Goal: Task Accomplishment & Management: Complete application form

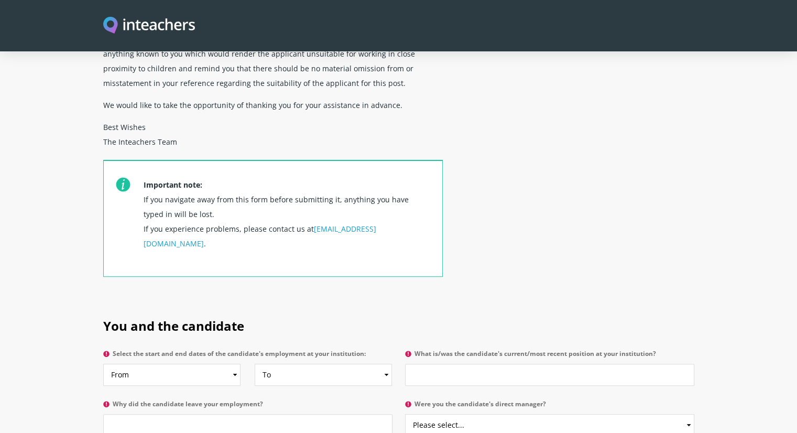
scroll to position [367, 0]
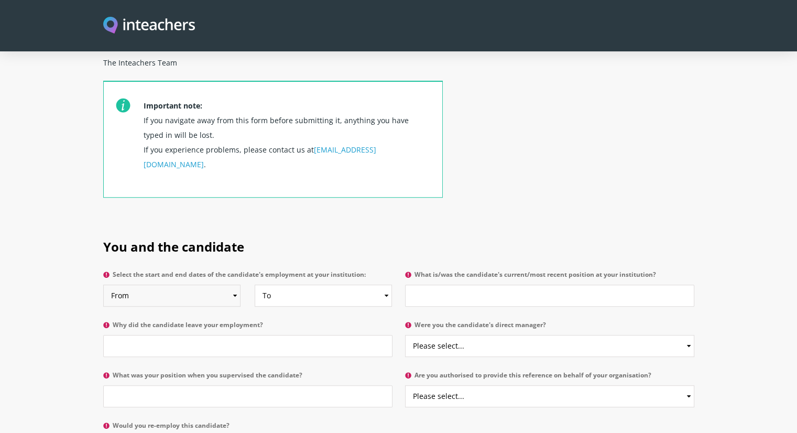
click at [223, 285] on select "From 2025 2024 2023 2022 2021 2020 2019 2018 2017 2016 2015 2014 2013 2012 2011…" at bounding box center [171, 296] width 137 height 22
select select "2024"
click at [103, 285] on select "From 2025 2024 2023 2022 2021 2020 2019 2018 2017 2016 2015 2014 2013 2012 2011…" at bounding box center [171, 296] width 137 height 22
click at [315, 285] on select "To Currently 2025 2024 2023 2022 2021 2020 2019 2018 2017 2016 2015 2014 2013 2…" at bounding box center [323, 296] width 137 height 22
select select "2025"
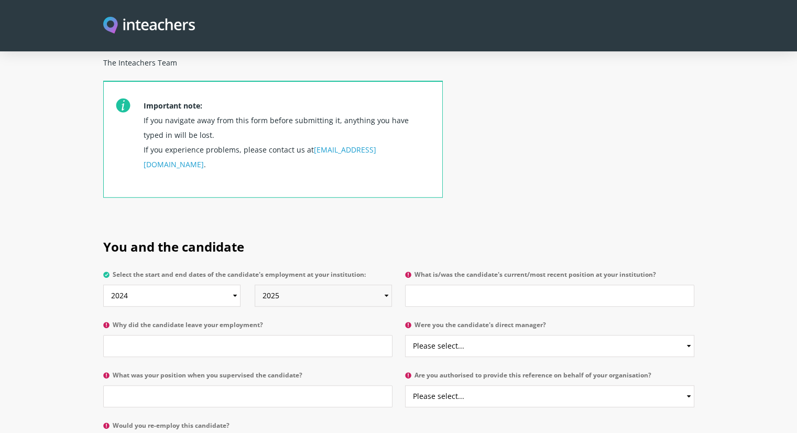
click at [255, 285] on select "To Currently 2025 2024 2023 2022 2021 2020 2019 2018 2017 2016 2015 2014 2013 2…" at bounding box center [323, 296] width 137 height 22
click at [442, 285] on input "What is/was the candidate's current/most recent position at your institution?" at bounding box center [549, 296] width 289 height 22
type input "Chief Accountant"
click at [212, 335] on input "Why did the candidate leave your employment?" at bounding box center [247, 346] width 289 height 22
type input "For better opportunity"
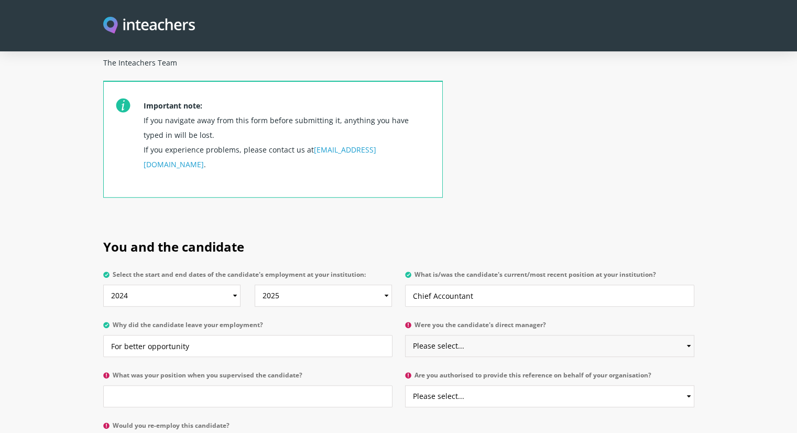
click at [472, 335] on select "Please select... Yes No" at bounding box center [549, 346] width 289 height 22
select select "Yes"
click at [405, 335] on select "Please select... Yes No" at bounding box center [549, 346] width 289 height 22
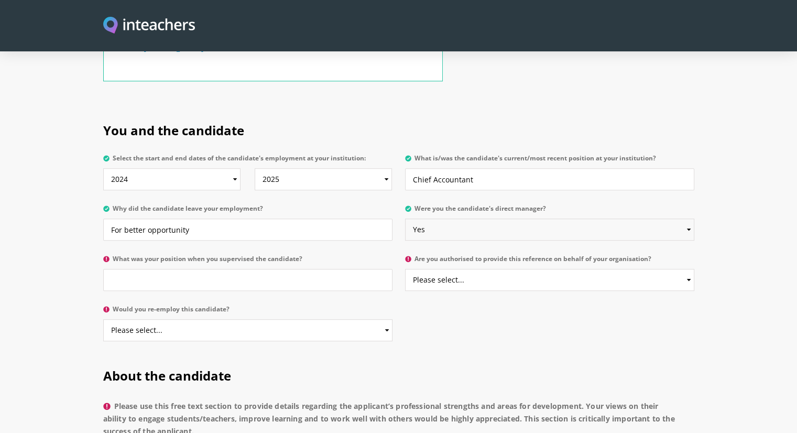
scroll to position [524, 0]
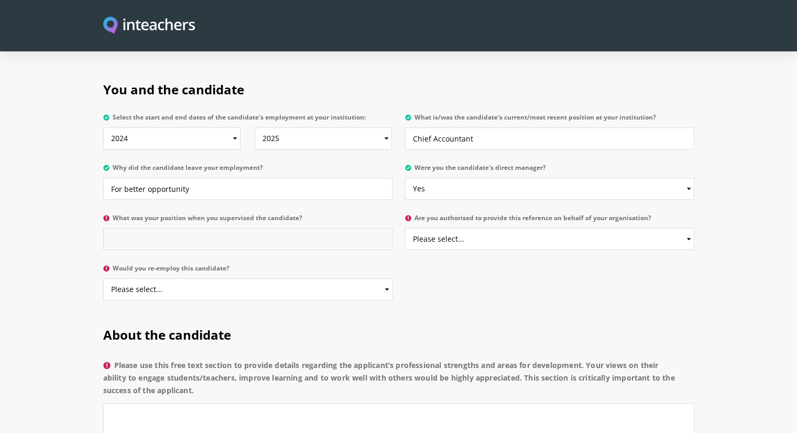
click at [171, 228] on input "What was your position when you supervised the candidate?" at bounding box center [247, 239] width 289 height 22
type input "Finance Manager"
click at [273, 278] on select "Please select... Yes No" at bounding box center [247, 289] width 289 height 22
select select "Yes"
click at [103, 278] on select "Please select... Yes No" at bounding box center [247, 289] width 289 height 22
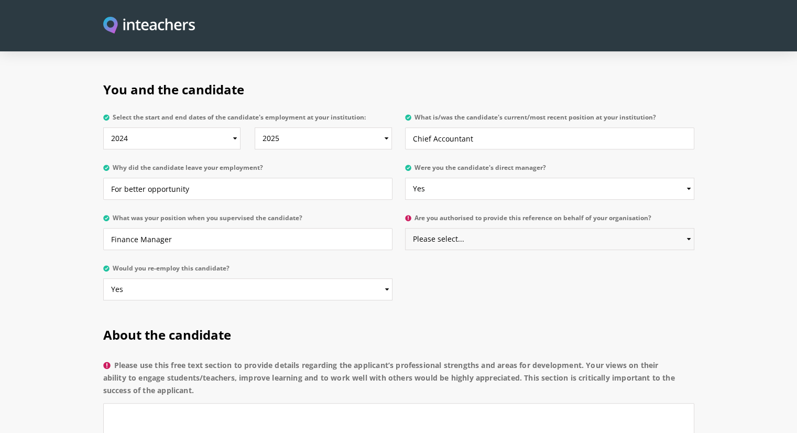
click at [463, 228] on select "Please select... Yes No" at bounding box center [549, 239] width 289 height 22
select select "Yes"
click at [405, 228] on select "Please select... Yes No" at bounding box center [549, 239] width 289 height 22
click at [338, 228] on input "Finance Manager" at bounding box center [247, 239] width 289 height 22
type input "Senior Finance Manager"
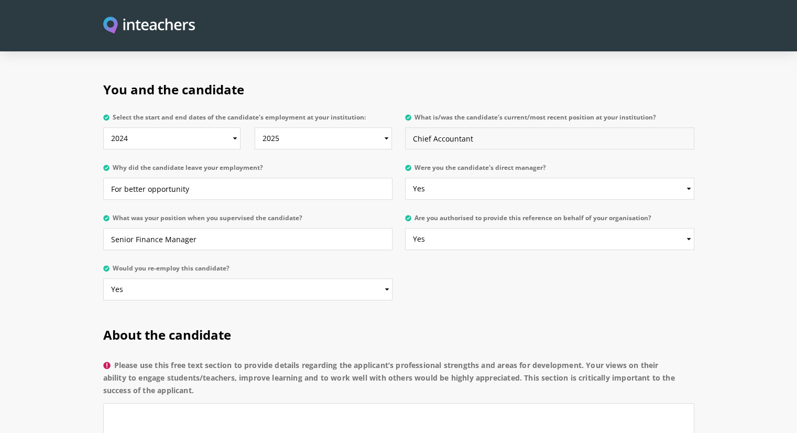
click at [442, 127] on input "Chief Accountant" at bounding box center [549, 138] width 289 height 22
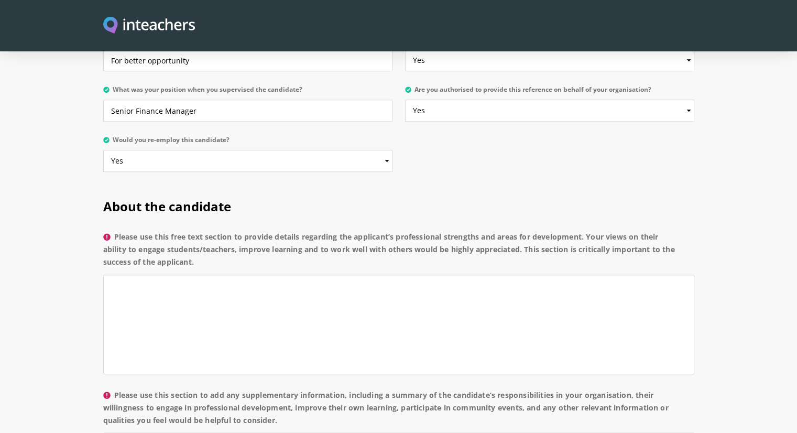
scroll to position [734, 0]
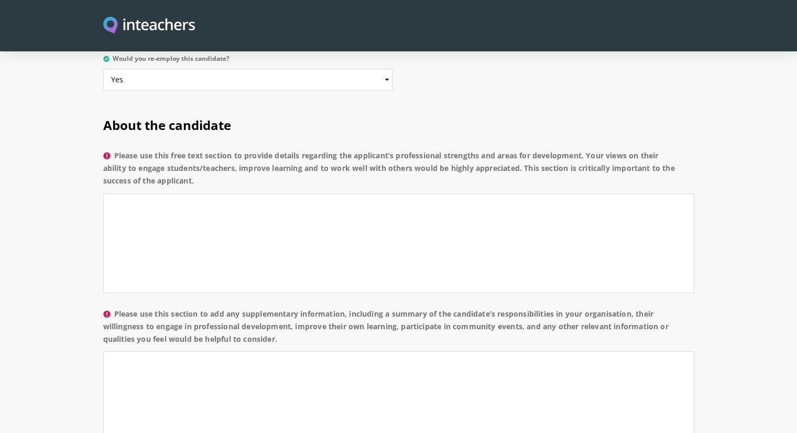
type input "Senior Accountant"
click at [429, 193] on textarea "Please use this free text section to provide details regarding the applicant’s …" at bounding box center [398, 243] width 591 height 100
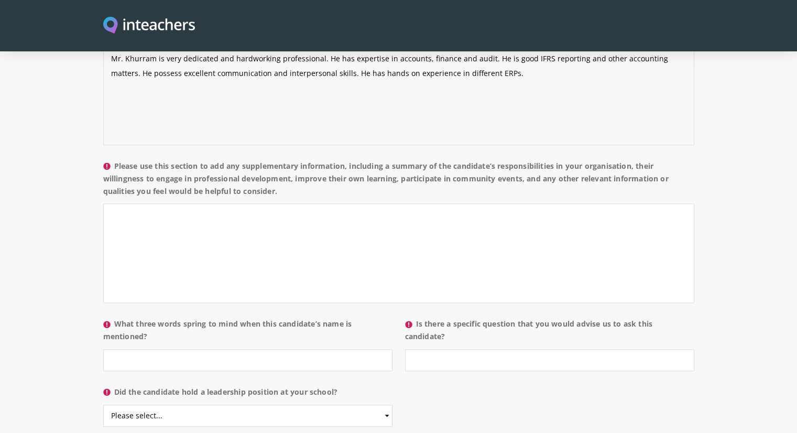
scroll to position [944, 0]
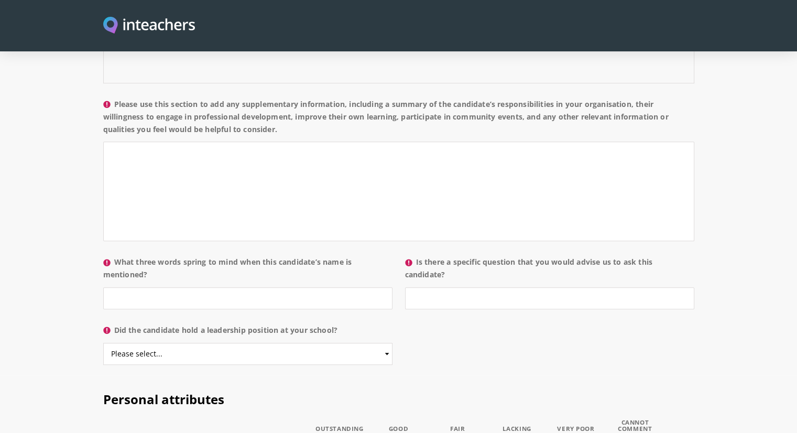
type textarea "Mr. Khurram is very dedicated and hardworking professional. He has expertise in…"
click at [308, 142] on textarea "Please use this section to add any supplementary information, including a summa…" at bounding box center [398, 192] width 591 height 100
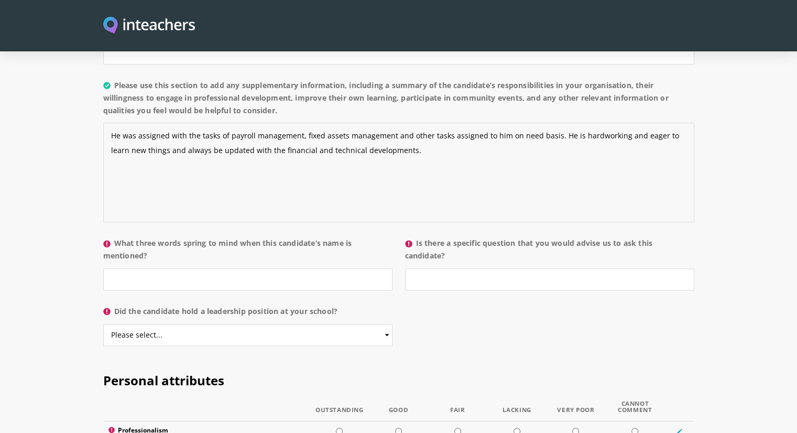
scroll to position [964, 0]
type textarea "He was assigned with the tasks of payroll management, fixed assets management a…"
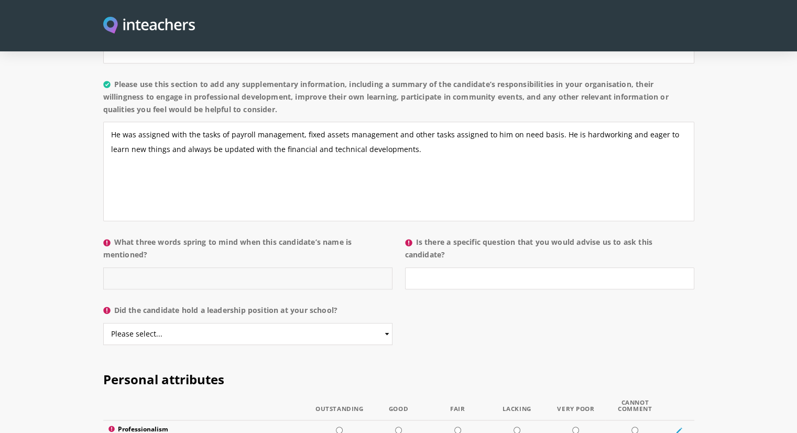
click at [329, 267] on input "What three words spring to mind when this candidate’s name is mentioned?" at bounding box center [247, 278] width 289 height 22
type input "Very hardworking, dedicated and a very nice human being."
click at [459, 267] on input "Is there a specific question that you would advise us to ask this candidate?" at bounding box center [549, 278] width 289 height 22
type input "No"
click at [279, 323] on select "Please select... Yes No" at bounding box center [247, 334] width 289 height 22
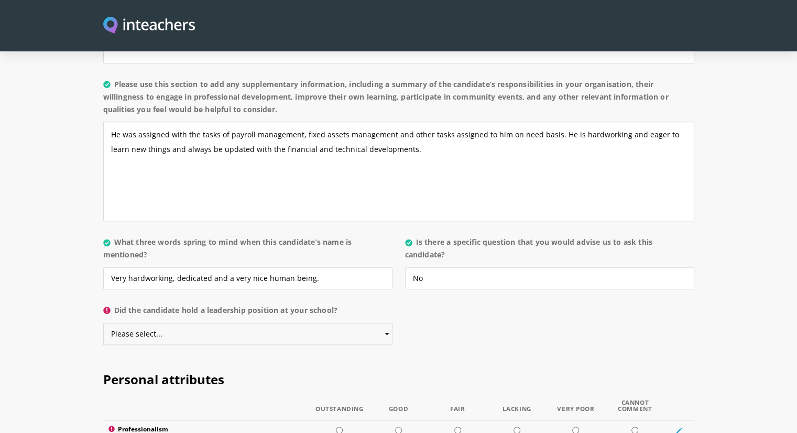
select select "No"
click at [103, 323] on select "Please select... Yes No" at bounding box center [247, 334] width 289 height 22
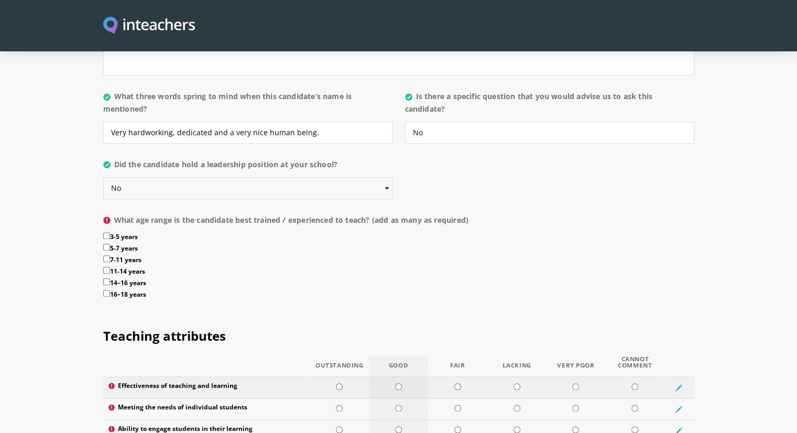
scroll to position [1121, 0]
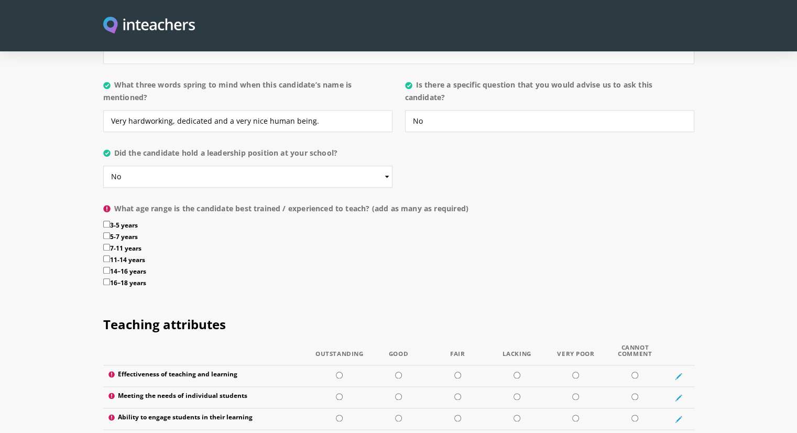
click at [108, 232] on label "5-7 years" at bounding box center [398, 238] width 591 height 12
click at [108, 232] on input "5-7 years" at bounding box center [106, 235] width 7 height 7
checkbox input "true"
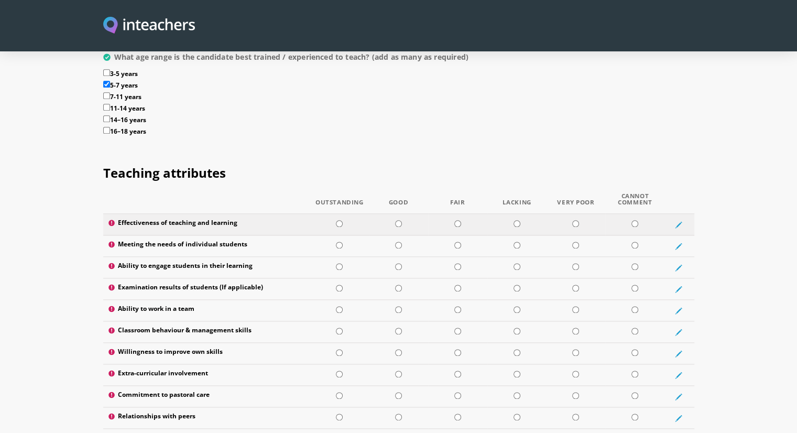
scroll to position [1278, 0]
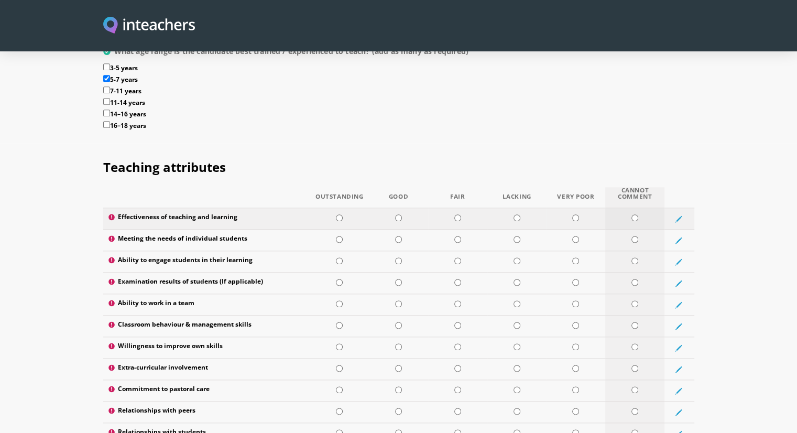
click at [631, 208] on td at bounding box center [635, 218] width 59 height 21
radio input "true"
click at [632, 230] on td at bounding box center [635, 240] width 59 height 21
radio input "true"
click at [631, 251] on td at bounding box center [635, 261] width 59 height 21
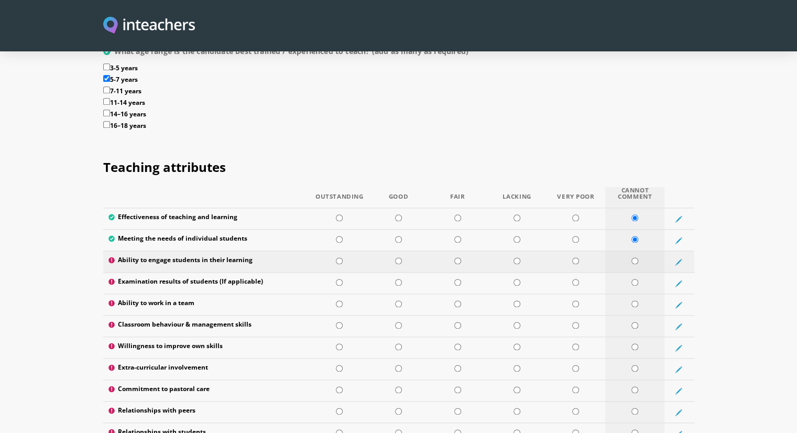
radio input "true"
click at [394, 294] on td at bounding box center [398, 304] width 59 height 21
radio input "true"
click at [634, 279] on input "radio" at bounding box center [635, 282] width 7 height 7
radio input "true"
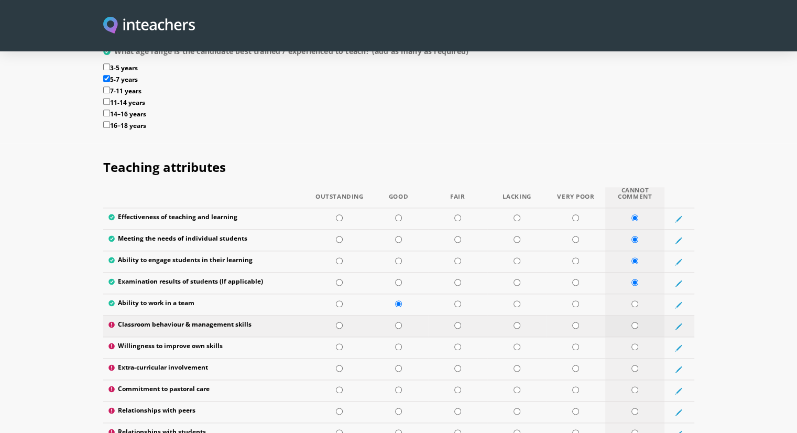
click at [638, 322] on input "radio" at bounding box center [635, 325] width 7 height 7
radio input "true"
click at [342, 343] on input "radio" at bounding box center [339, 346] width 7 height 7
radio input "true"
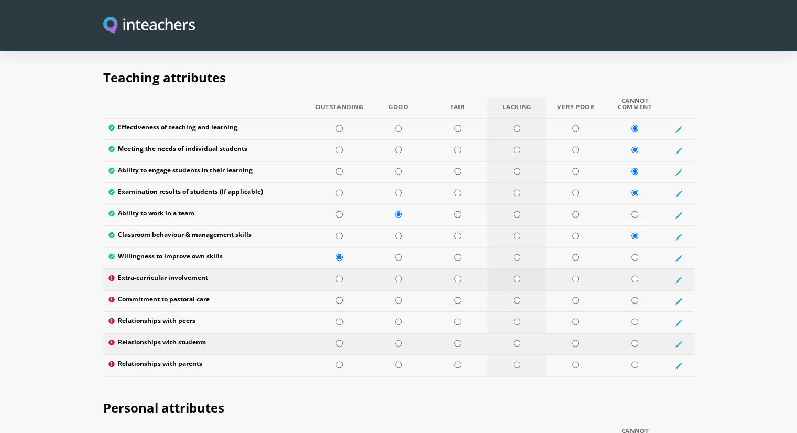
scroll to position [1383, 0]
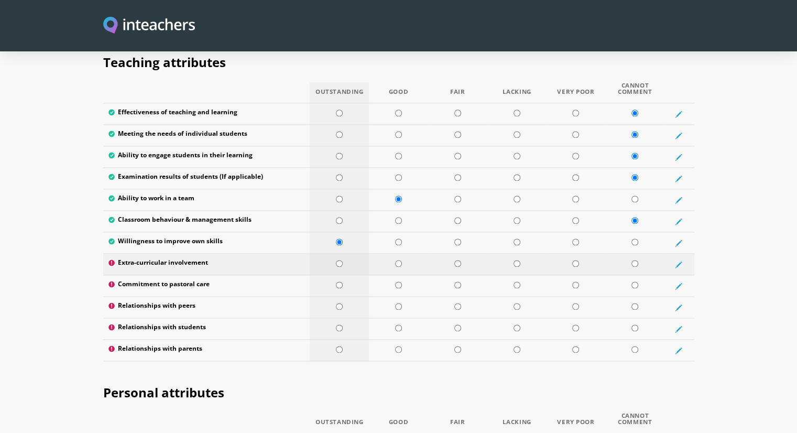
click at [340, 254] on td at bounding box center [339, 264] width 59 height 21
radio input "true"
click at [635, 275] on td at bounding box center [635, 285] width 59 height 21
radio input "true"
click at [397, 303] on input "radio" at bounding box center [398, 306] width 7 height 7
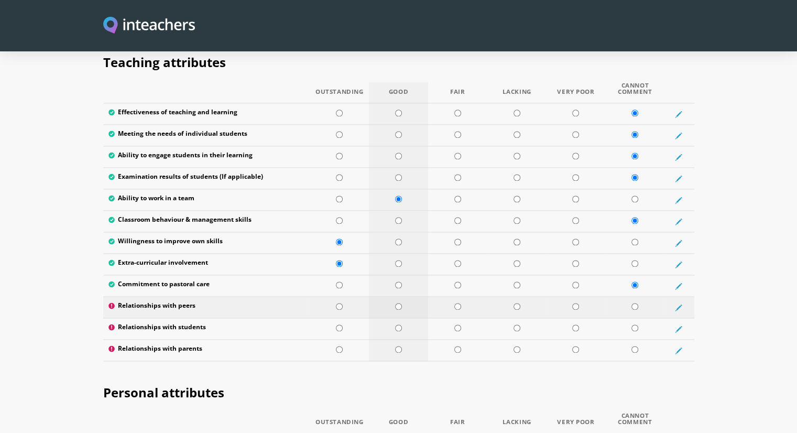
radio input "true"
click at [630, 318] on td at bounding box center [635, 328] width 59 height 21
radio input "true"
click at [631, 340] on td at bounding box center [635, 350] width 59 height 21
radio input "true"
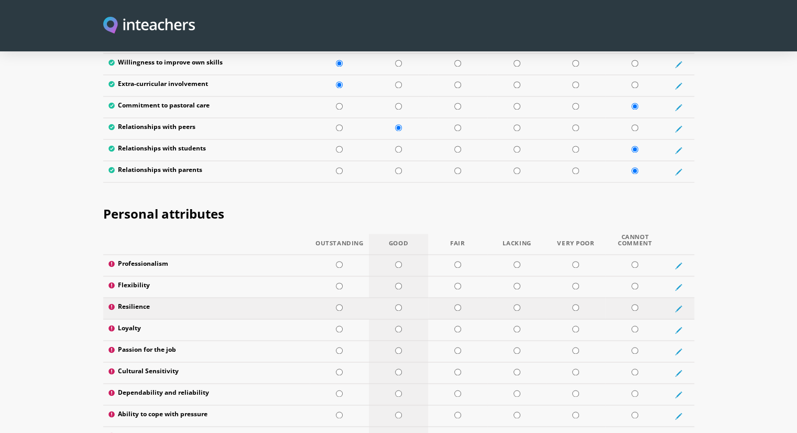
scroll to position [1593, 0]
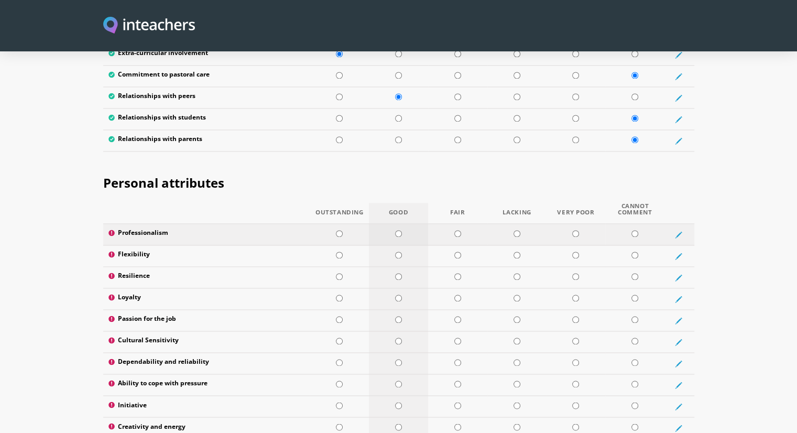
click at [396, 230] on input "radio" at bounding box center [398, 233] width 7 height 7
radio input "true"
click at [398, 252] on input "radio" at bounding box center [398, 255] width 7 height 7
radio input "true"
click at [400, 267] on td at bounding box center [398, 277] width 59 height 21
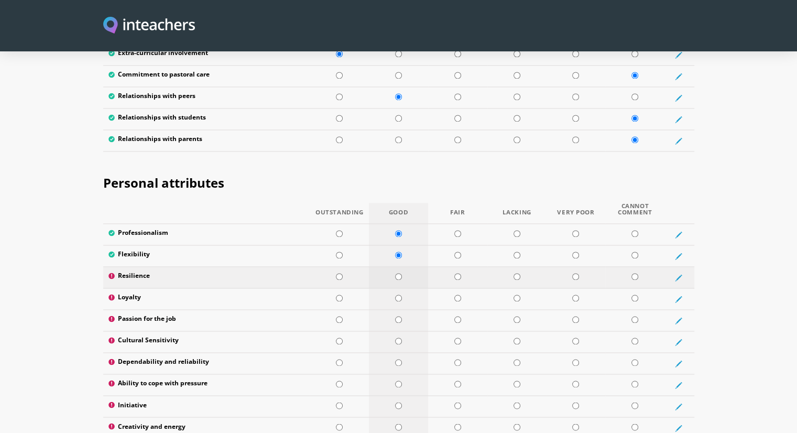
radio input "true"
click at [335, 288] on td at bounding box center [339, 298] width 59 height 21
radio input "true"
click at [340, 316] on input "radio" at bounding box center [339, 319] width 7 height 7
radio input "true"
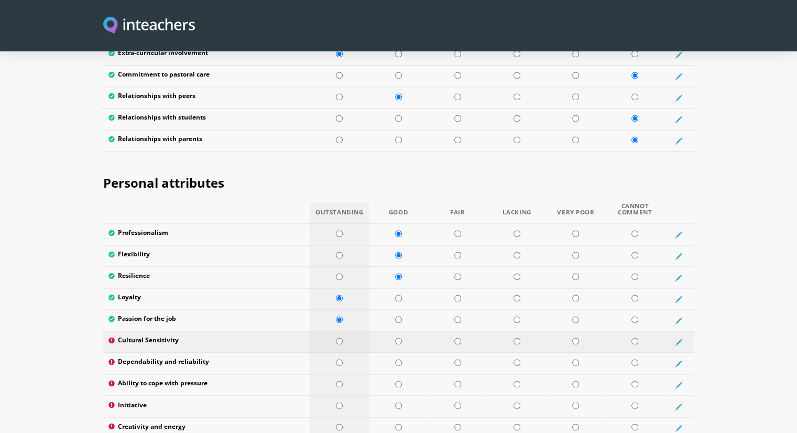
click at [340, 338] on input "radio" at bounding box center [339, 341] width 7 height 7
radio input "true"
click at [398, 353] on td at bounding box center [398, 363] width 59 height 21
radio input "true"
click at [397, 381] on input "radio" at bounding box center [398, 384] width 7 height 7
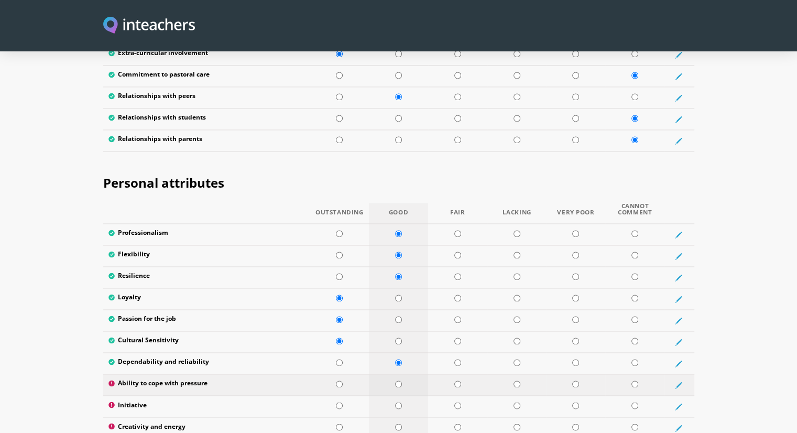
radio input "true"
click at [401, 402] on input "radio" at bounding box center [398, 405] width 7 height 7
radio input "true"
click at [342, 424] on input "radio" at bounding box center [339, 427] width 7 height 7
radio input "true"
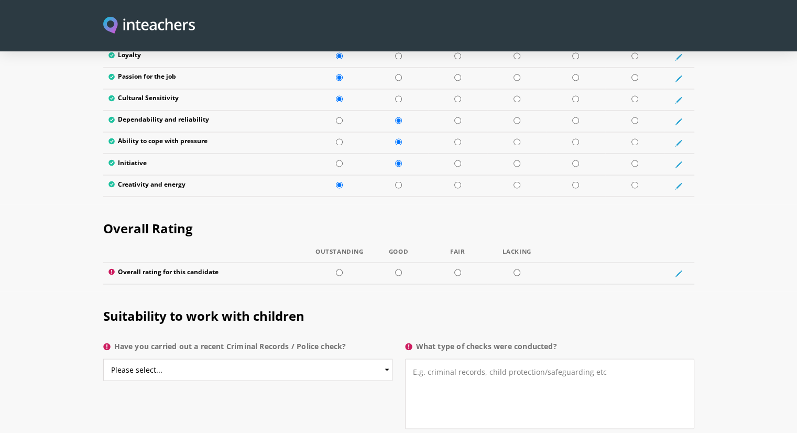
scroll to position [1855, 0]
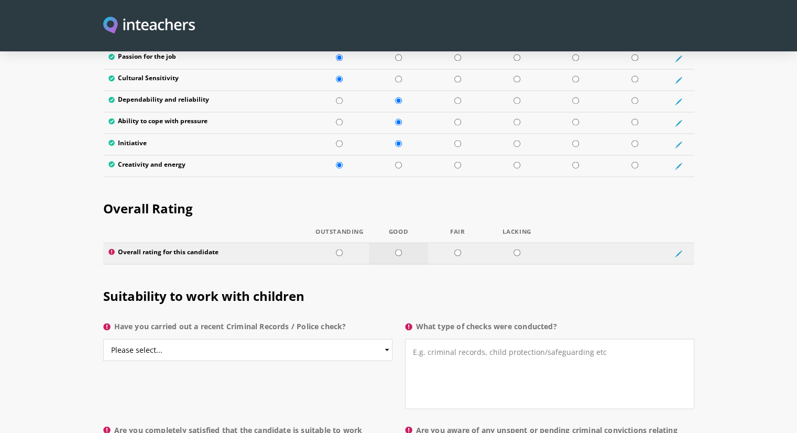
click at [394, 243] on td at bounding box center [398, 253] width 59 height 21
radio input "true"
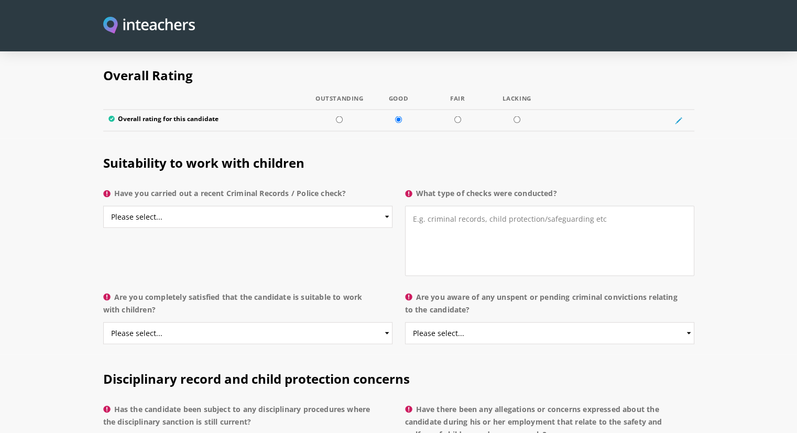
scroll to position [2012, 0]
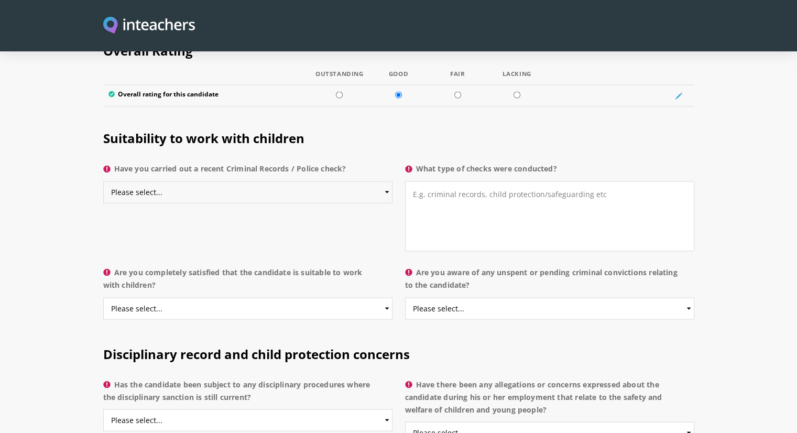
click at [252, 181] on select "Please select... Yes No Do not know" at bounding box center [247, 192] width 289 height 22
select select "No"
click at [103, 181] on select "Please select... Yes No Do not know" at bounding box center [247, 192] width 289 height 22
click at [533, 188] on textarea "What type of checks were conducted?" at bounding box center [549, 216] width 289 height 70
type textarea "N/A."
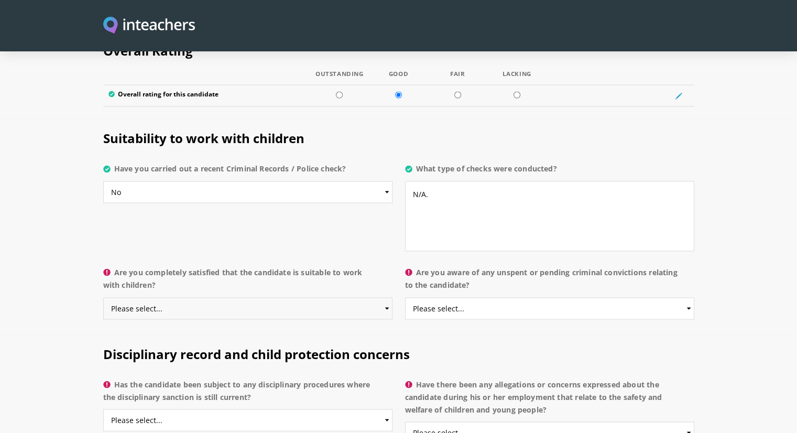
click at [294, 298] on select "Please select... Yes No Do not know" at bounding box center [247, 309] width 289 height 22
select select "Yes"
click at [103, 298] on select "Please select... Yes No Do not know" at bounding box center [247, 309] width 289 height 22
click at [509, 298] on select "Please select... Yes No Do not know" at bounding box center [549, 309] width 289 height 22
select select "No"
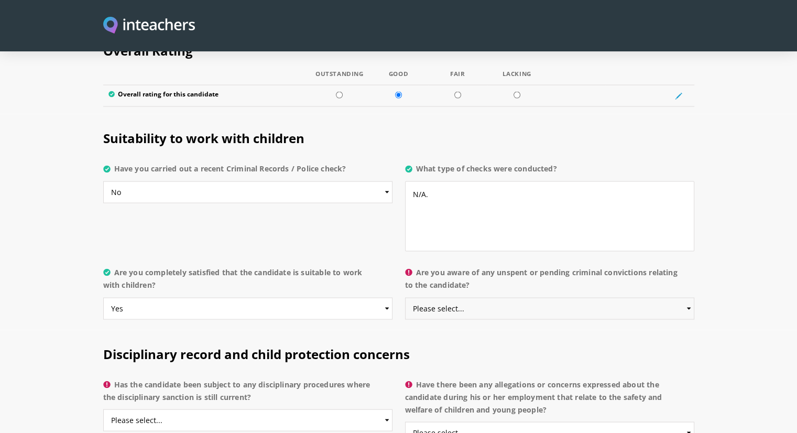
click at [405, 298] on select "Please select... Yes No Do not know" at bounding box center [549, 309] width 289 height 22
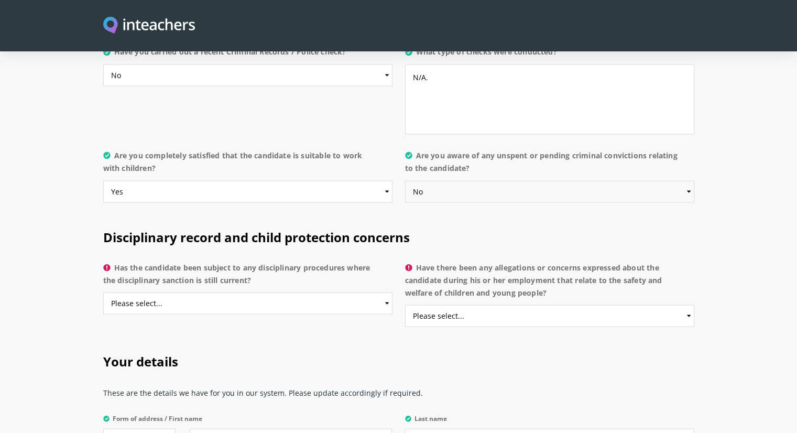
scroll to position [2170, 0]
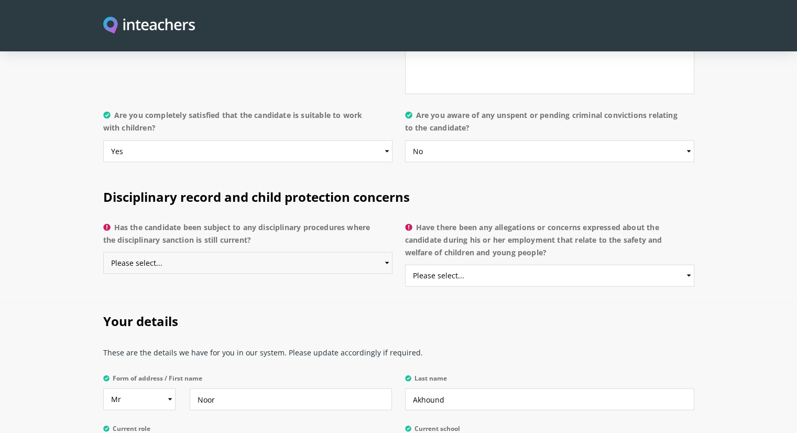
click at [208, 252] on select "Please select... Yes No Do not know" at bounding box center [247, 263] width 289 height 22
select select "No"
click at [103, 252] on select "Please select... Yes No Do not know" at bounding box center [247, 263] width 289 height 22
click at [445, 265] on select "Please select... Yes No Do not know" at bounding box center [549, 276] width 289 height 22
select select "No"
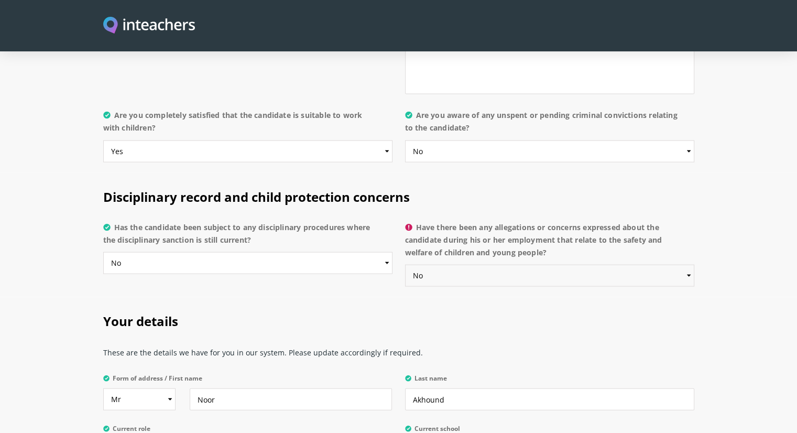
click at [405, 265] on select "Please select... Yes No Do not know" at bounding box center [549, 276] width 289 height 22
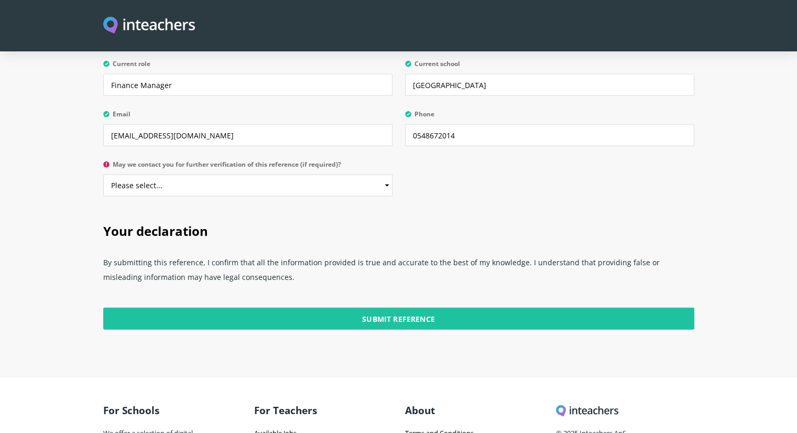
scroll to position [2537, 0]
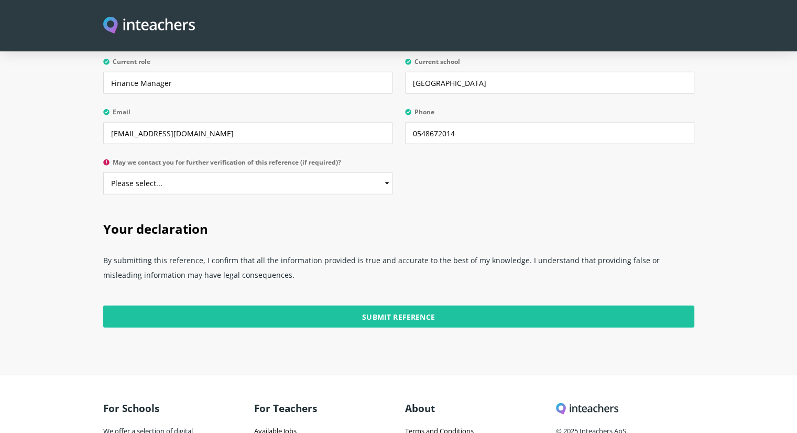
click at [293, 306] on input "Submit Reference" at bounding box center [398, 317] width 591 height 22
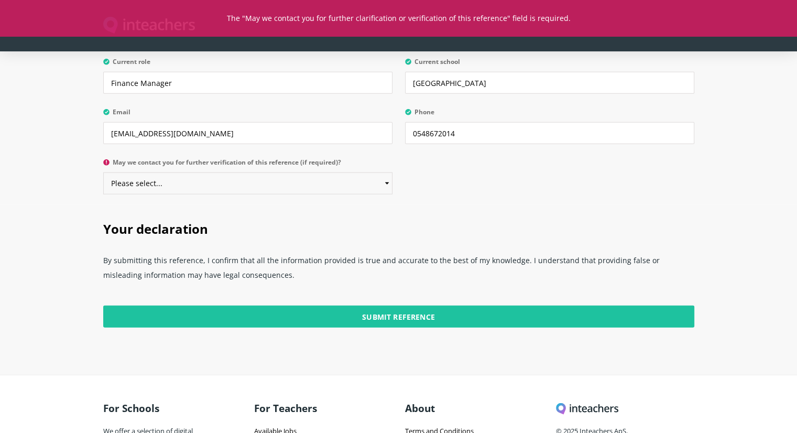
click at [229, 172] on select "Please select... Yes No" at bounding box center [247, 183] width 289 height 22
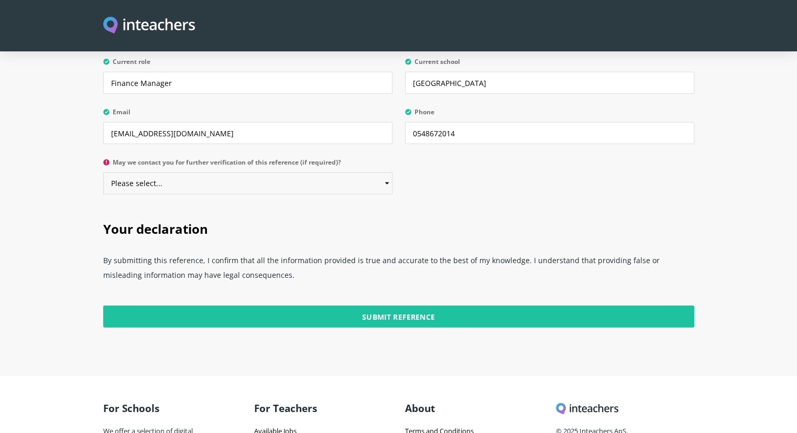
select select "Yes"
click at [103, 172] on select "Please select... Yes No" at bounding box center [247, 183] width 289 height 22
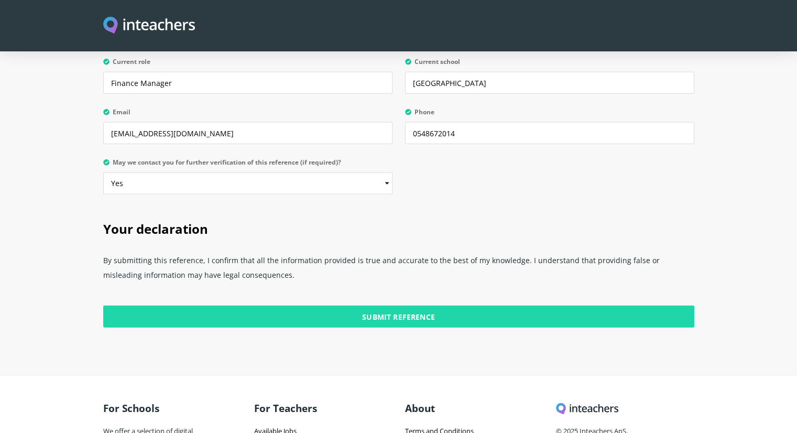
click at [370, 306] on input "Submit Reference" at bounding box center [398, 317] width 591 height 22
